Goal: Information Seeking & Learning: Learn about a topic

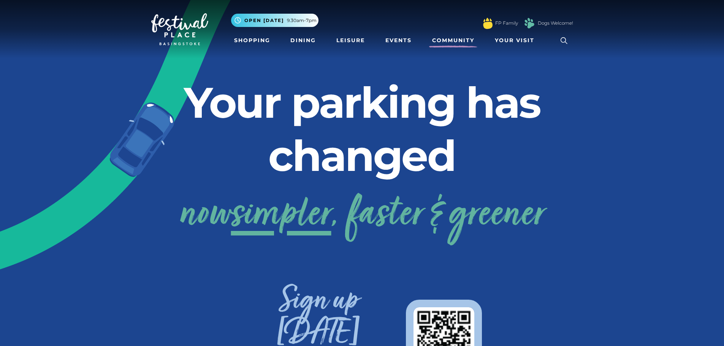
click at [455, 43] on link "Community" at bounding box center [453, 40] width 48 height 14
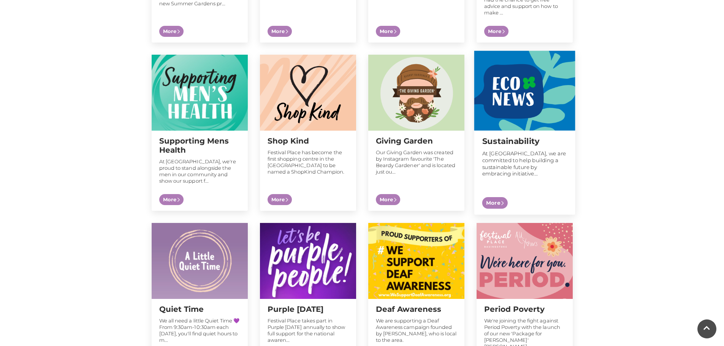
scroll to position [646, 0]
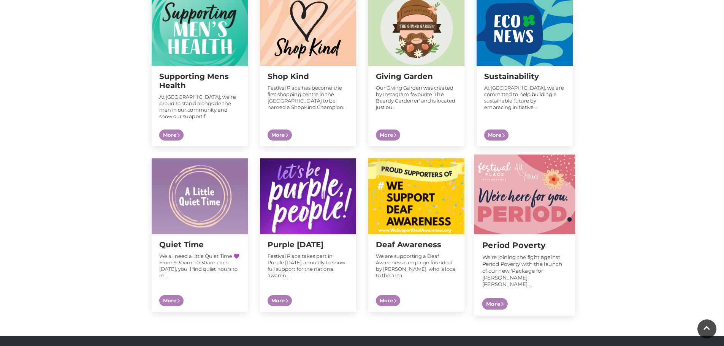
click at [537, 235] on div "Period Poverty We're joining the fight against Period Poverty with the launch o…" at bounding box center [524, 275] width 101 height 81
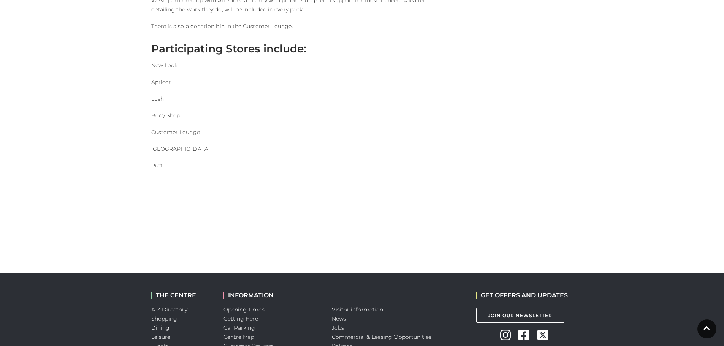
scroll to position [152, 0]
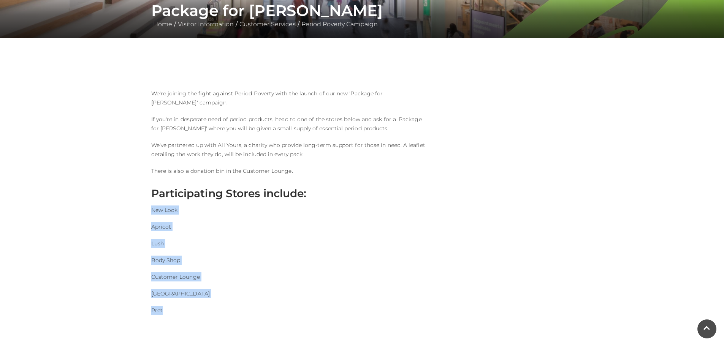
drag, startPoint x: 147, startPoint y: 205, endPoint x: 179, endPoint y: 302, distance: 101.8
click at [179, 302] on div "We're joining the fight against Period Poverty with the launch of our new 'Pack…" at bounding box center [290, 214] width 289 height 284
click at [257, 279] on div "We're joining the fight against Period Poverty with the launch of our new 'Pack…" at bounding box center [290, 214] width 289 height 284
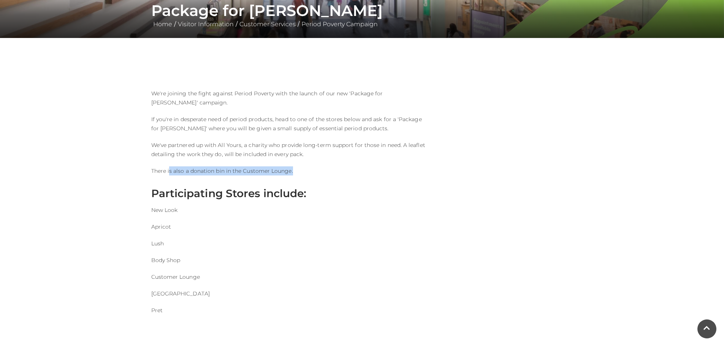
drag, startPoint x: 169, startPoint y: 159, endPoint x: 294, endPoint y: 161, distance: 125.4
click at [294, 166] on p "There is also a donation bin in the Customer Lounge." at bounding box center [289, 170] width 277 height 9
click at [298, 151] on div "We're joining the fight against Period Poverty with the launch of our new 'Pack…" at bounding box center [290, 214] width 289 height 284
